Goal: Use online tool/utility: Use online tool/utility

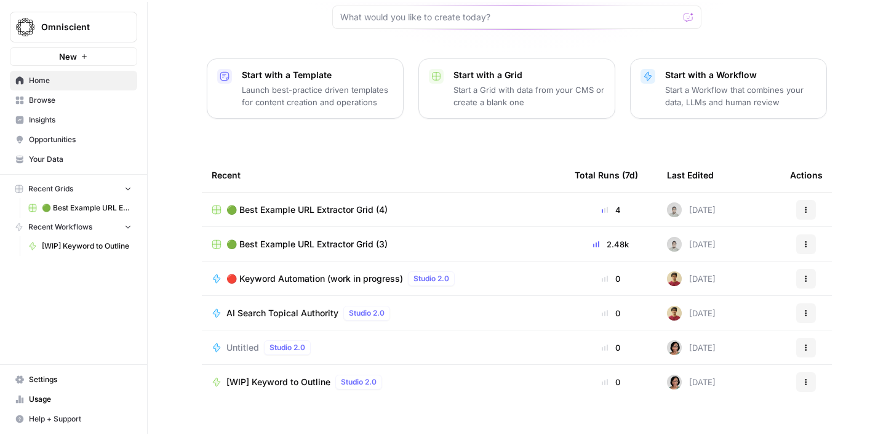
scroll to position [127, 0]
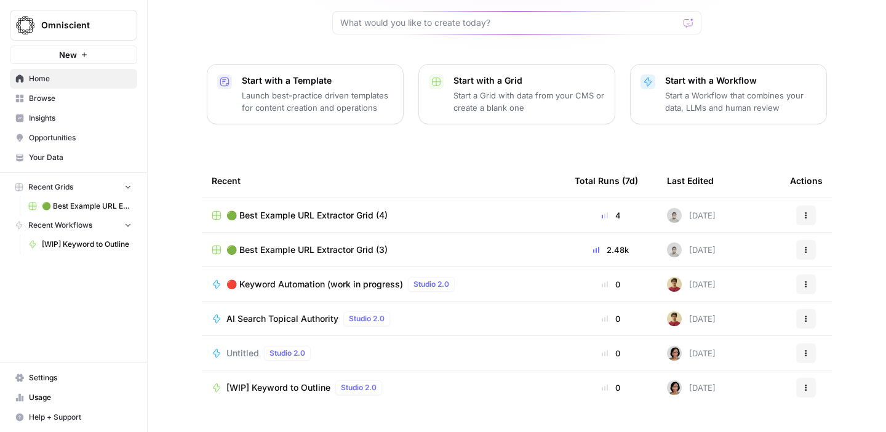
click at [79, 57] on button "New" at bounding box center [73, 55] width 127 height 18
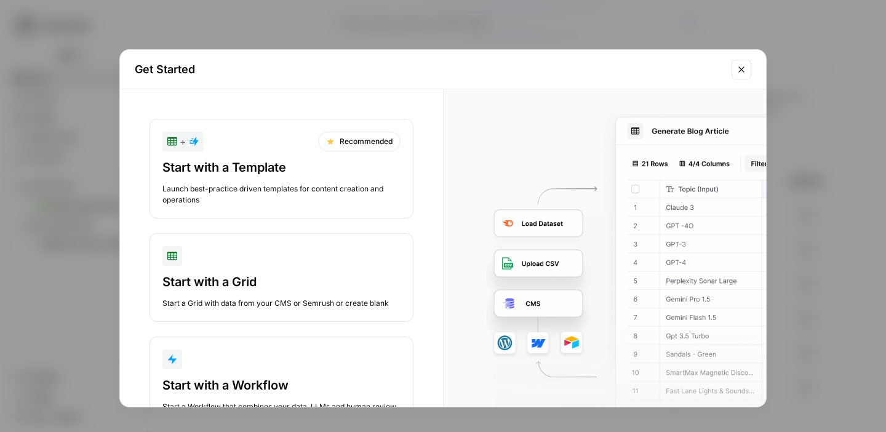
click at [263, 272] on button "Start with a Grid Start a Grid with data from your CMS or Semrush or create bla…" at bounding box center [282, 277] width 264 height 89
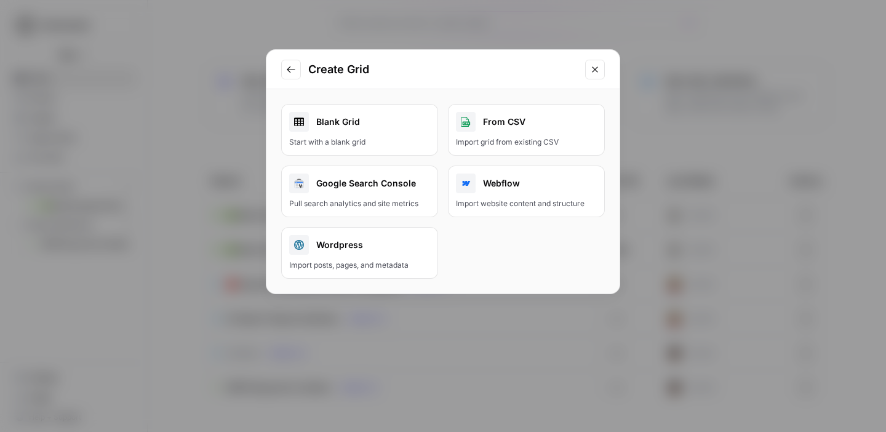
click at [535, 135] on button "From CSV Import grid from existing CSV" at bounding box center [526, 130] width 157 height 52
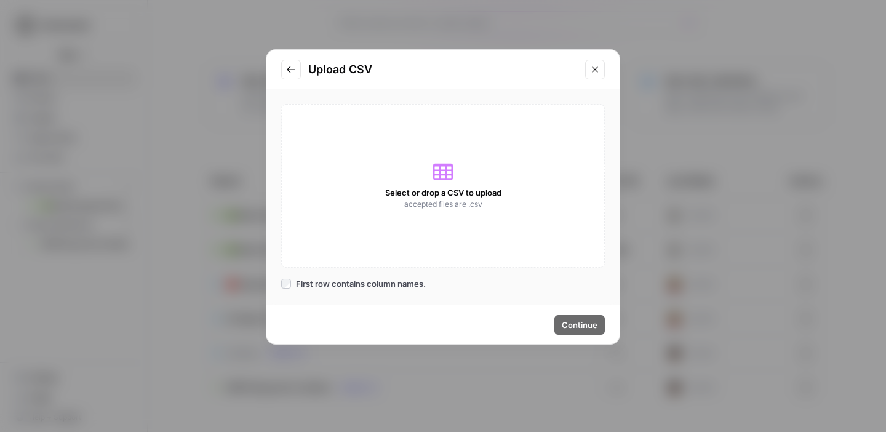
click at [444, 176] on icon at bounding box center [443, 172] width 20 height 20
click at [597, 65] on icon "Close modal" at bounding box center [595, 70] width 10 height 10
